Goal: Transaction & Acquisition: Purchase product/service

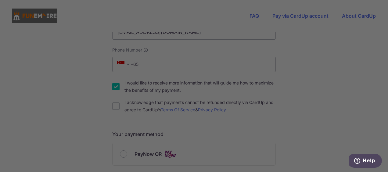
scroll to position [198, 0]
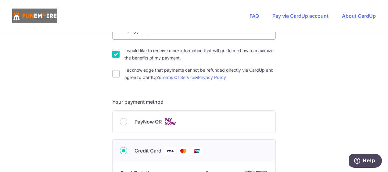
click at [385, 90] on section "You are paying The Fun Empire Pte Ltd The Fun Empire Pte Ltd uses CardUp to acc…" at bounding box center [194, 102] width 388 height 140
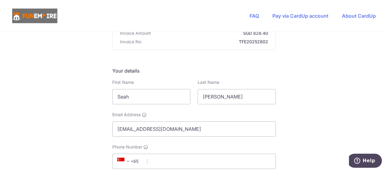
scroll to position [88, 0]
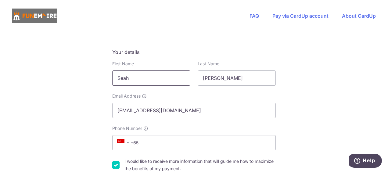
click at [161, 77] on input "Seah" at bounding box center [151, 77] width 78 height 15
type input "S"
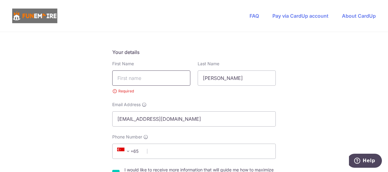
type input "R"
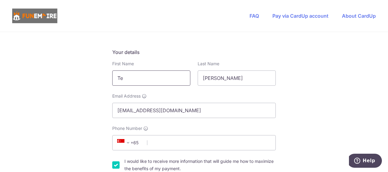
type input "T"
type input "[PERSON_NAME]"
click at [226, 79] on input "[PERSON_NAME]" at bounding box center [237, 77] width 78 height 15
type input "S"
type input "Teo"
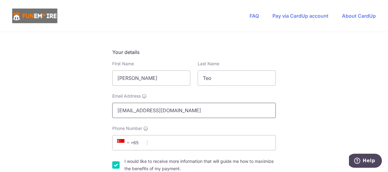
drag, startPoint x: 150, startPoint y: 110, endPoint x: 107, endPoint y: 113, distance: 42.8
click at [109, 113] on div "Email Address [EMAIL_ADDRESS][DOMAIN_NAME]" at bounding box center [194, 105] width 171 height 25
type input "[EMAIL_ADDRESS][DOMAIN_NAME]"
click at [150, 144] on input "Phone Number" at bounding box center [193, 142] width 163 height 15
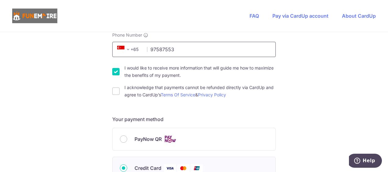
scroll to position [182, 0]
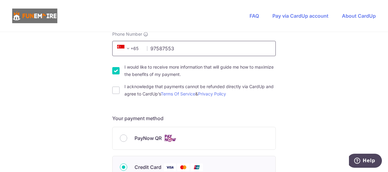
type input "97587553"
click at [113, 94] on div "I acknowledge that payments cannot be refunded directly via CardUp and agree to…" at bounding box center [193, 90] width 163 height 15
click at [116, 88] on input "I acknowledge that payments cannot be refunded directly via CardUp and agree to…" at bounding box center [115, 90] width 7 height 7
checkbox input "true"
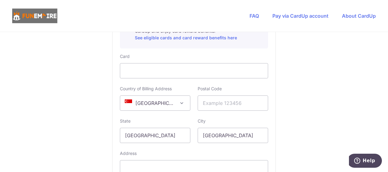
scroll to position [369, 0]
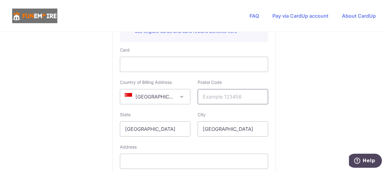
click at [246, 98] on input "text" at bounding box center [233, 96] width 70 height 15
type input "129963"
click at [183, 159] on input "text" at bounding box center [194, 161] width 148 height 15
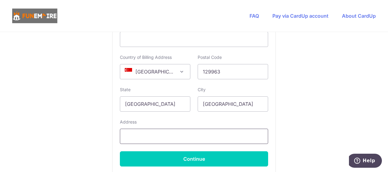
scroll to position [403, 0]
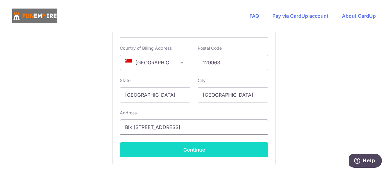
type input "Blk [STREET_ADDRESS]"
click at [195, 145] on button "Continue" at bounding box center [194, 149] width 148 height 15
type input "**** 9594"
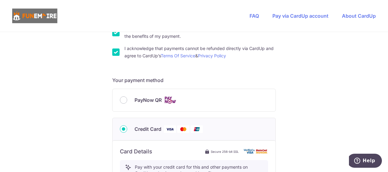
scroll to position [230, 0]
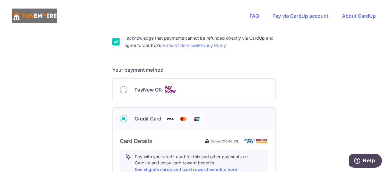
click at [120, 88] on input "PayNow QR" at bounding box center [123, 89] width 7 height 7
radio input "true"
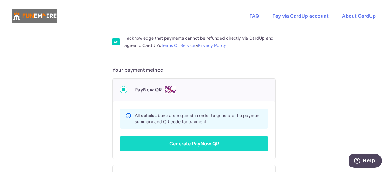
click at [200, 141] on button "Generate PayNow QR" at bounding box center [194, 143] width 148 height 15
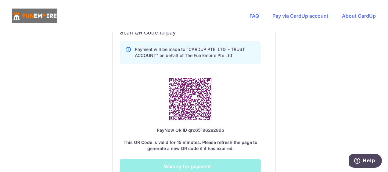
scroll to position [351, 0]
